Goal: Task Accomplishment & Management: Use online tool/utility

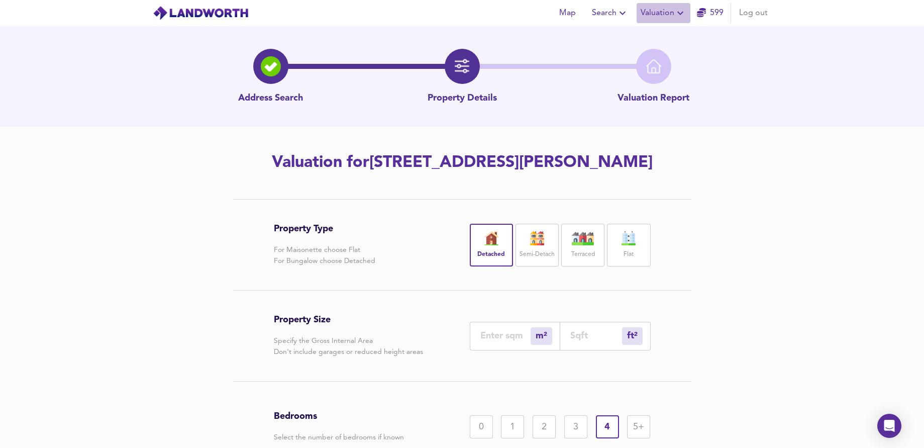
click at [663, 11] on span "Valuation" at bounding box center [664, 13] width 46 height 14
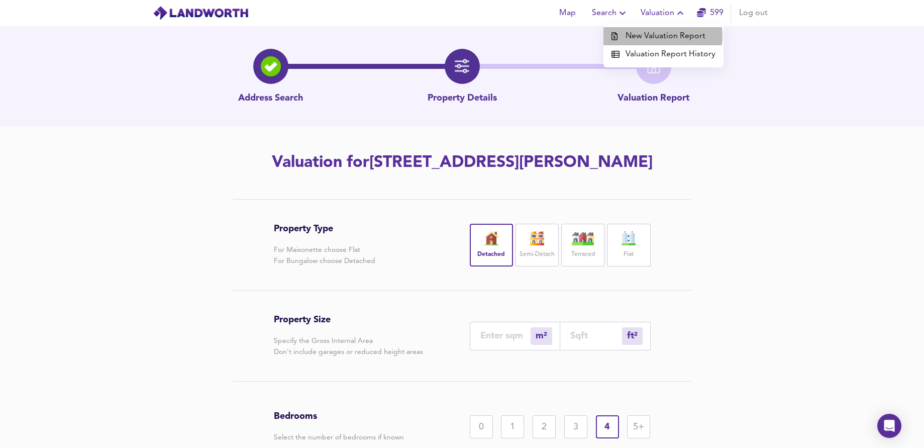
click at [652, 36] on li "New Valuation Report" at bounding box center [663, 36] width 120 height 18
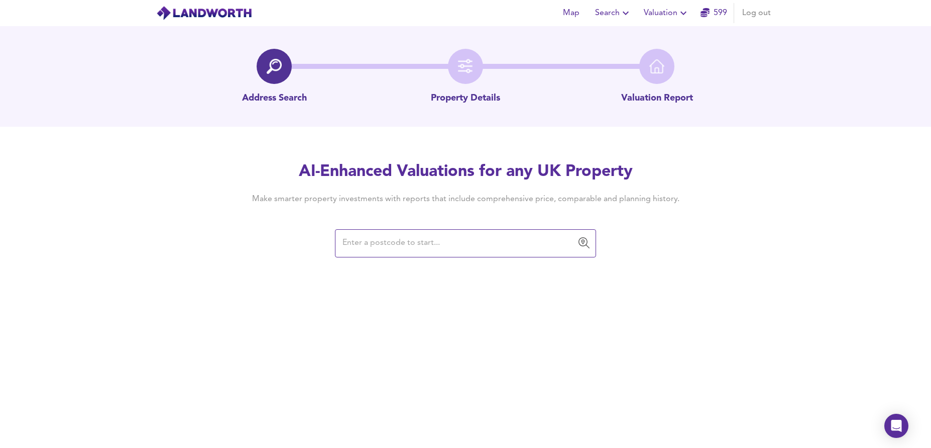
click at [445, 244] on input "text" at bounding box center [458, 243] width 237 height 19
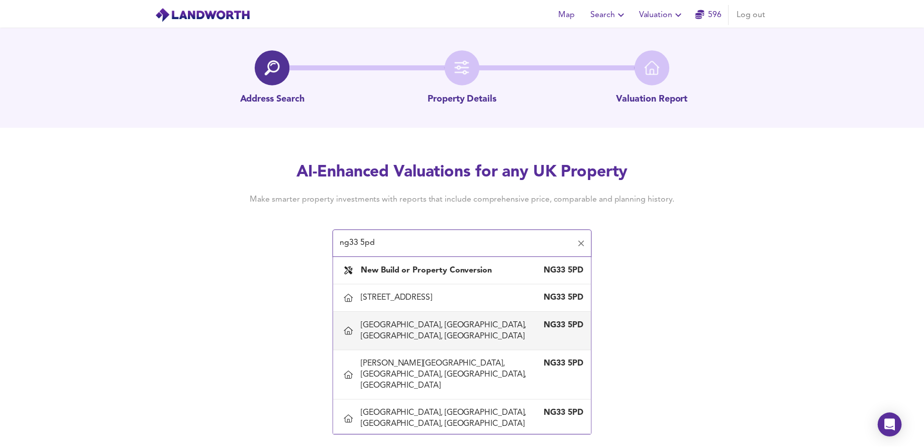
scroll to position [4, 0]
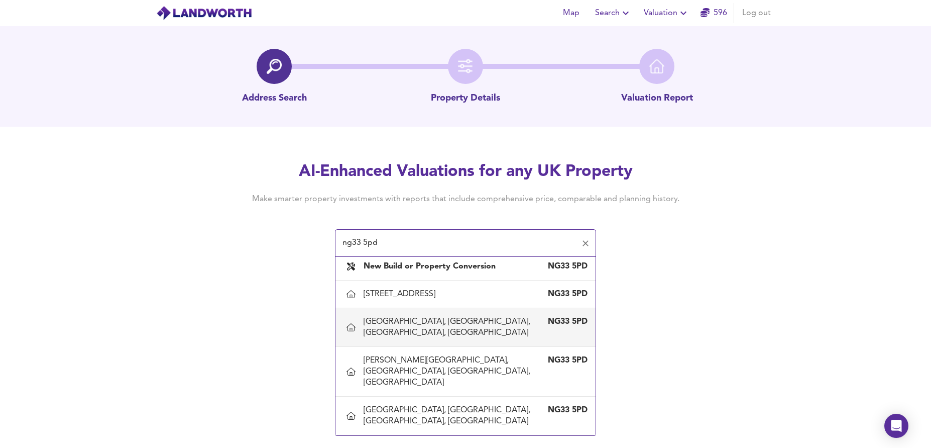
click at [434, 338] on div "[GEOGRAPHIC_DATA], [GEOGRAPHIC_DATA], [GEOGRAPHIC_DATA], [GEOGRAPHIC_DATA]" at bounding box center [456, 327] width 184 height 22
type input "[GEOGRAPHIC_DATA], [GEOGRAPHIC_DATA], [GEOGRAPHIC_DATA], [GEOGRAPHIC_DATA]"
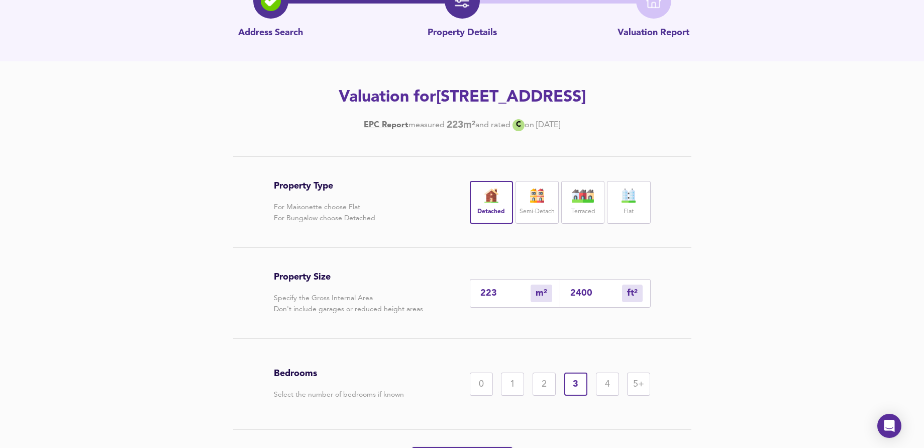
scroll to position [150, 0]
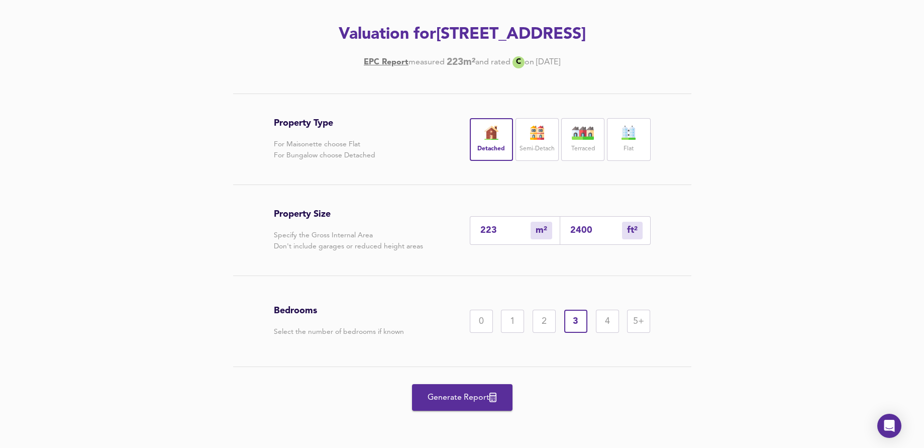
click at [445, 393] on span "Generate Report" at bounding box center [462, 397] width 80 height 14
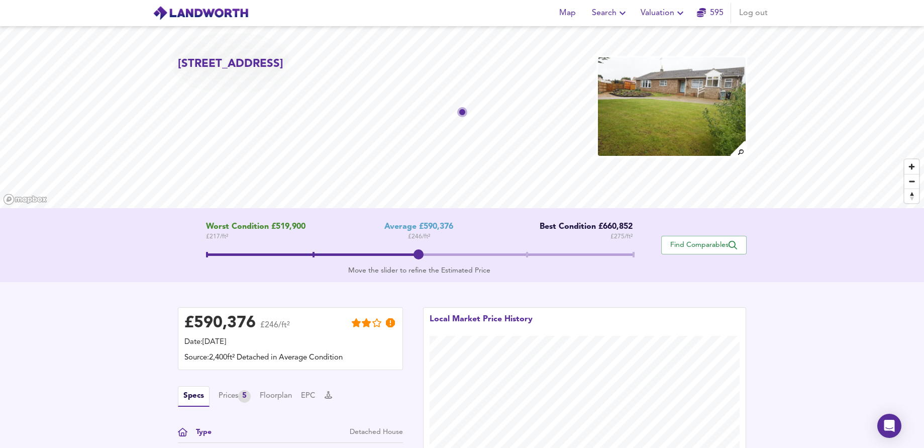
scroll to position [197, 0]
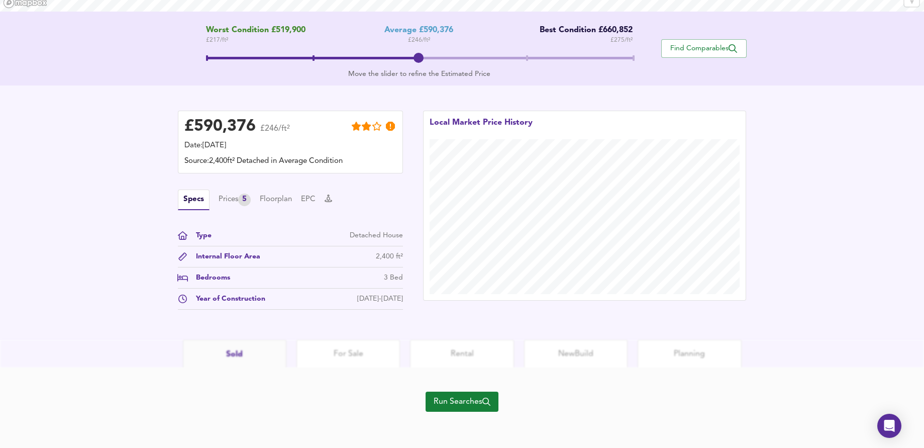
click at [471, 400] on span "Run Searches" at bounding box center [462, 401] width 57 height 14
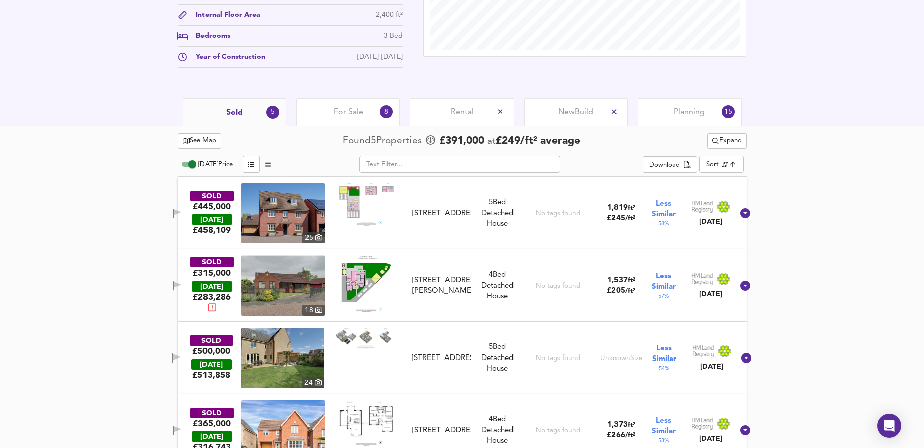
scroll to position [494, 0]
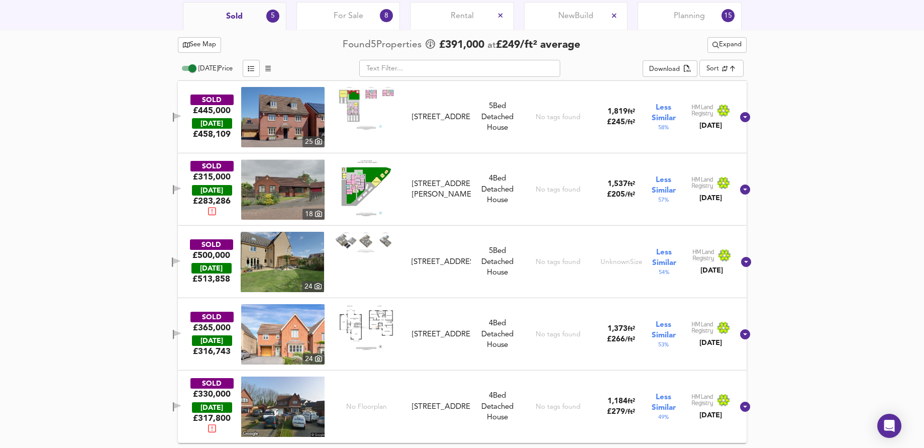
click at [873, 205] on div "See Map Found 5 Propert ies £ 391,000 at £ 249 / ft² average Expand [DATE] Pric…" at bounding box center [462, 239] width 924 height 418
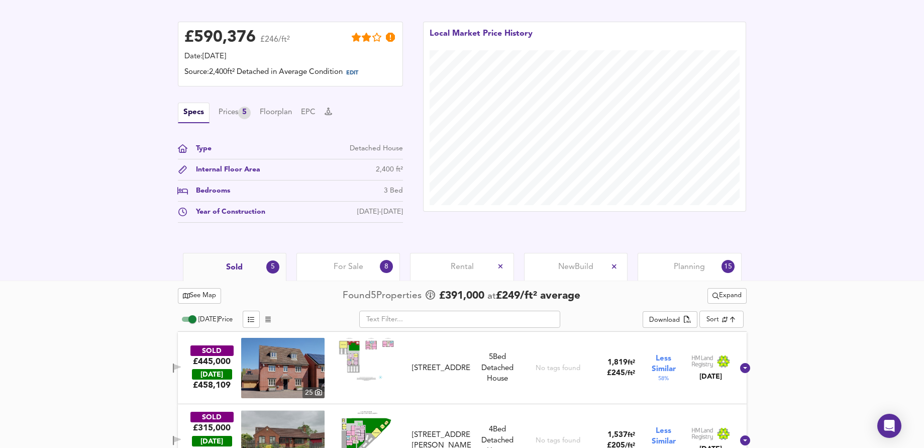
scroll to position [42, 0]
